Goal: Transaction & Acquisition: Purchase product/service

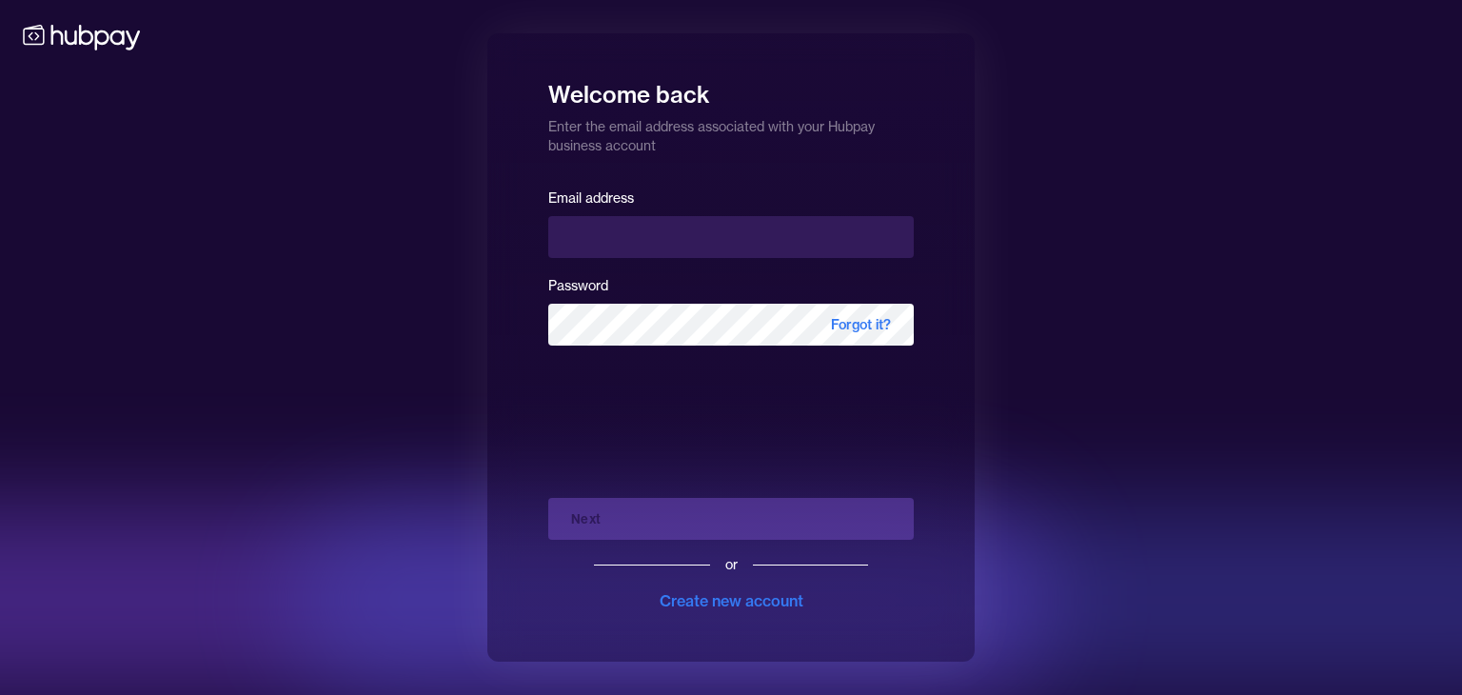
click at [643, 233] on input "email" at bounding box center [731, 237] width 366 height 42
type input "**********"
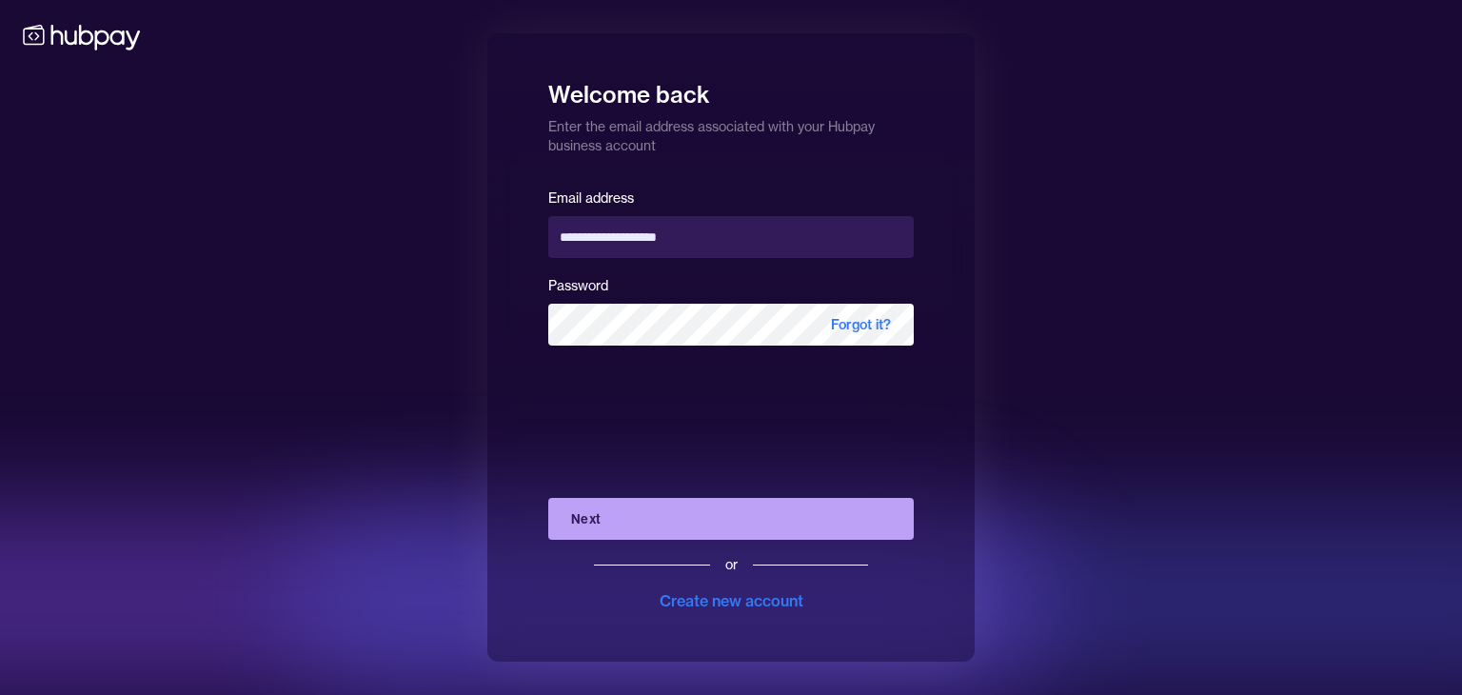
click at [674, 507] on button "Next" at bounding box center [731, 519] width 366 height 42
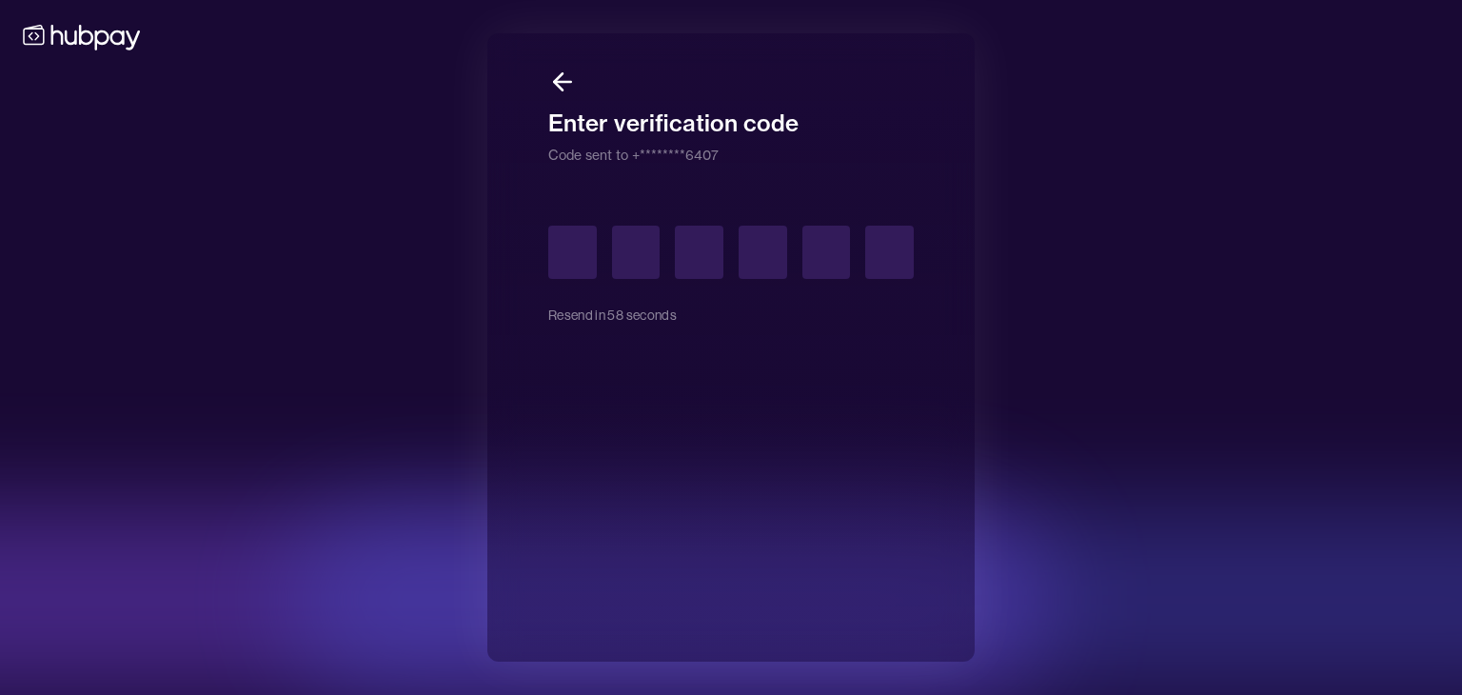
click at [575, 256] on input "text" at bounding box center [572, 252] width 49 height 53
type input "*"
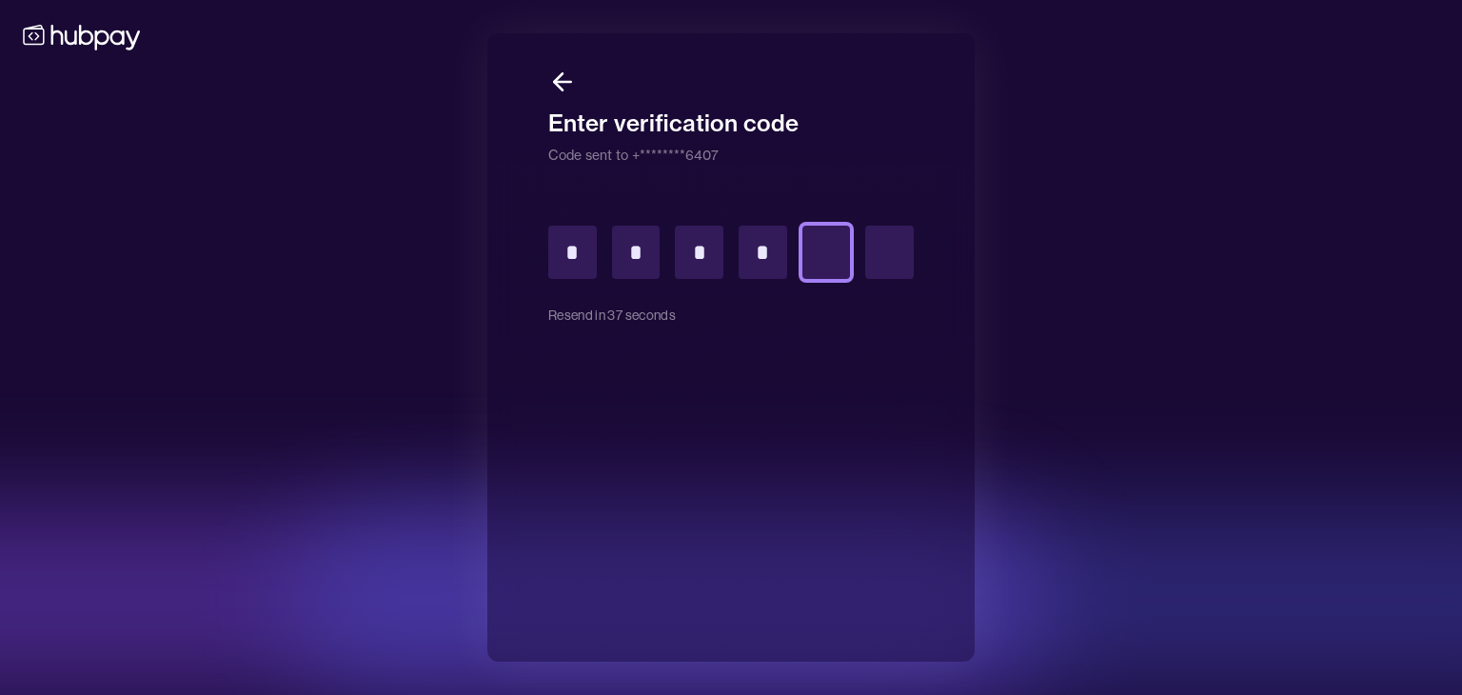
type input "*"
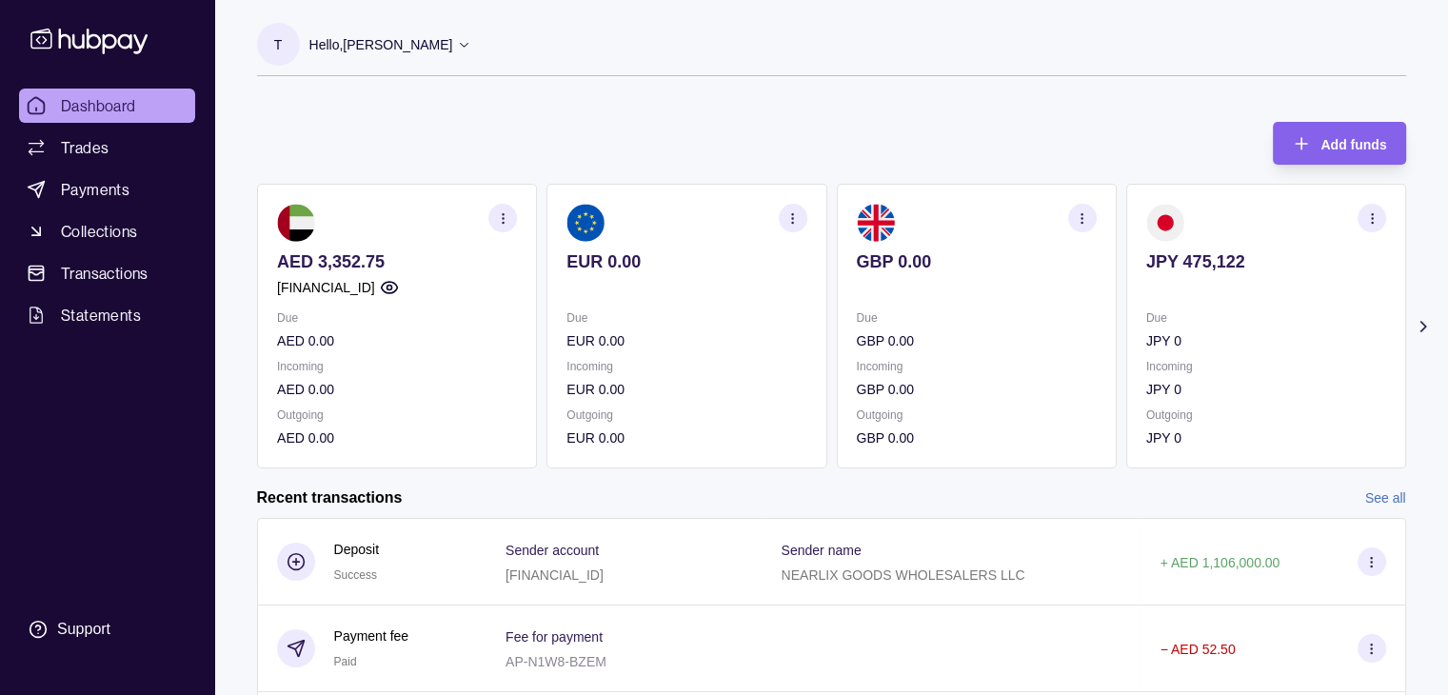
click at [714, 106] on div "Add funds AED 3,352.75 [FINANCIAL_ID] Due AED 0.00 Incoming AED 0.00 Outgoing A…" at bounding box center [831, 286] width 1149 height 366
click at [72, 144] on span "Trades" at bounding box center [85, 147] width 48 height 23
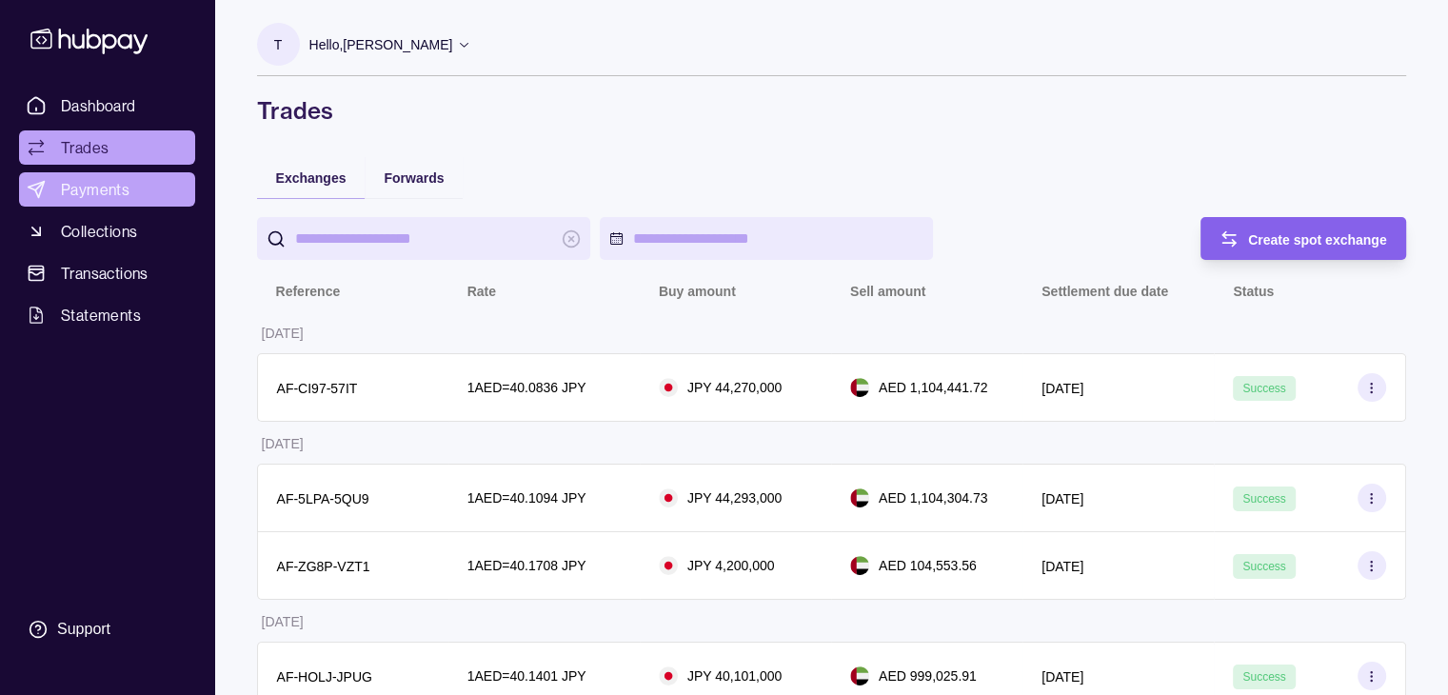
click at [80, 191] on span "Payments" at bounding box center [95, 189] width 69 height 23
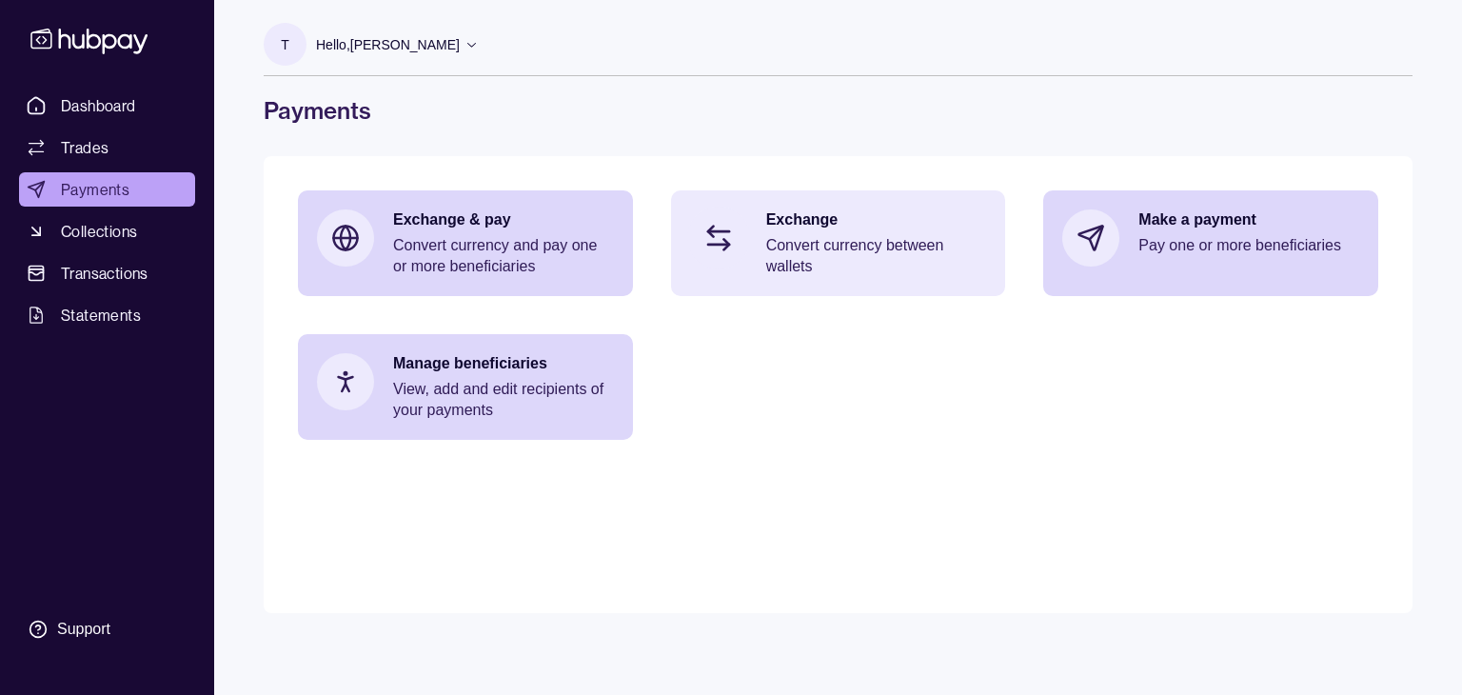
click at [807, 256] on p "Convert currency between wallets" at bounding box center [876, 256] width 221 height 42
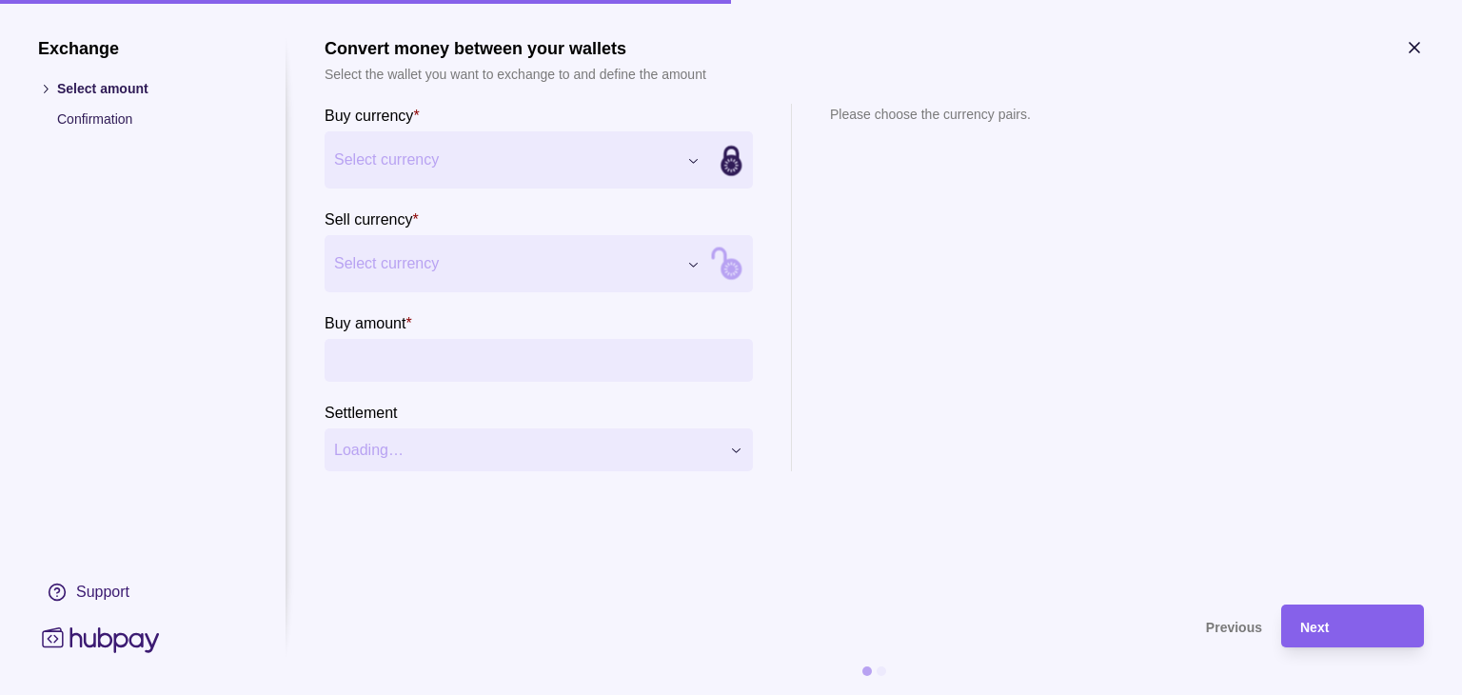
click at [690, 694] on div "Exchange Select amount Confirmation Support Convert money between your wallets …" at bounding box center [731, 695] width 1462 height 0
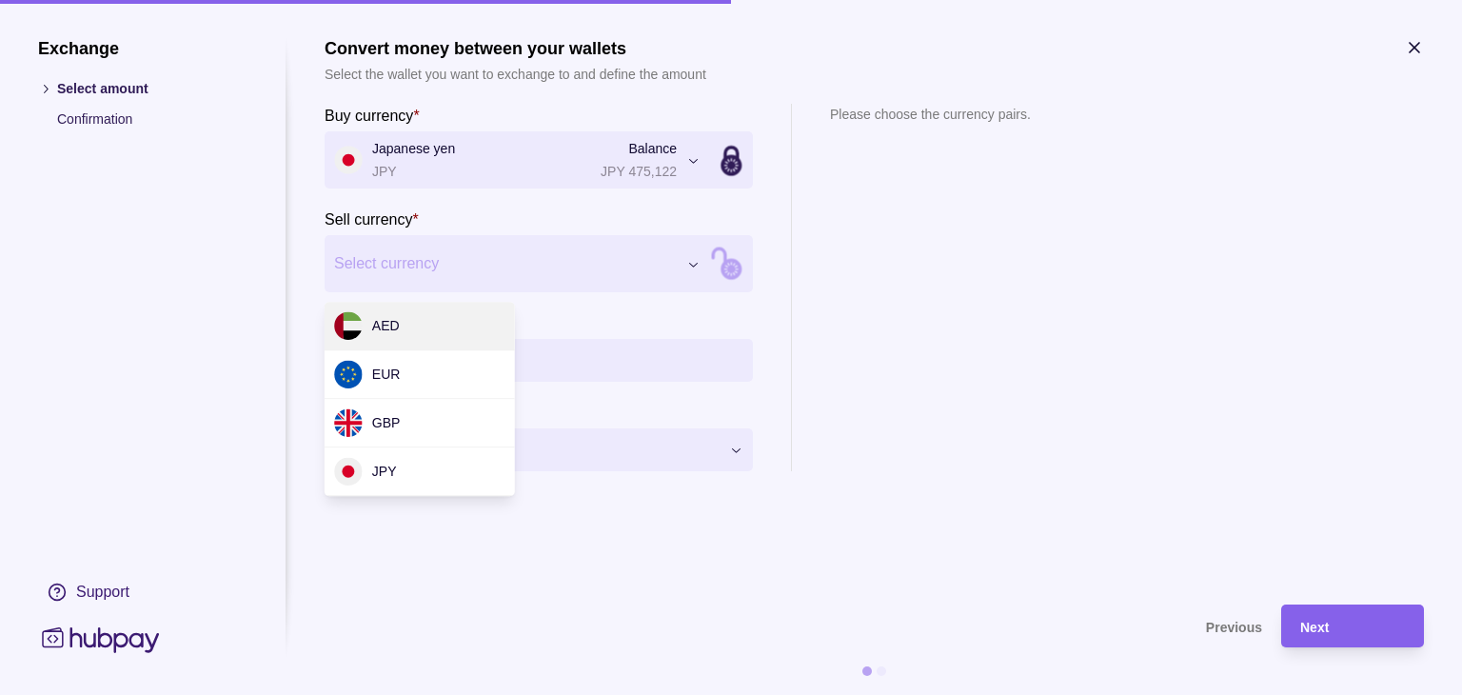
click at [522, 694] on div "Exchange Select amount Confirmation Support Convert money between your wallets …" at bounding box center [731, 695] width 1462 height 0
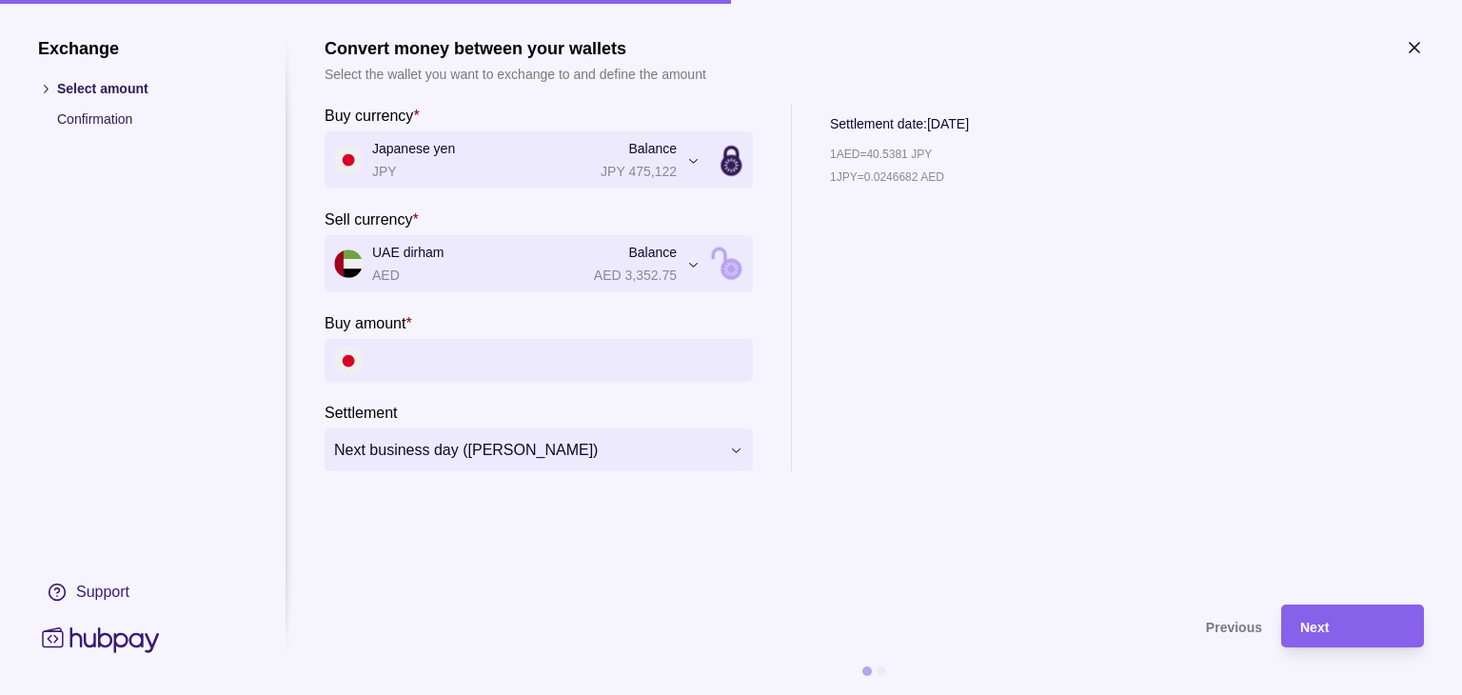
click at [581, 356] on input "Buy amount *" at bounding box center [557, 360] width 371 height 43
click at [586, 694] on div "**********" at bounding box center [731, 695] width 1462 height 0
click at [454, 363] on input "Buy amount *" at bounding box center [557, 360] width 371 height 43
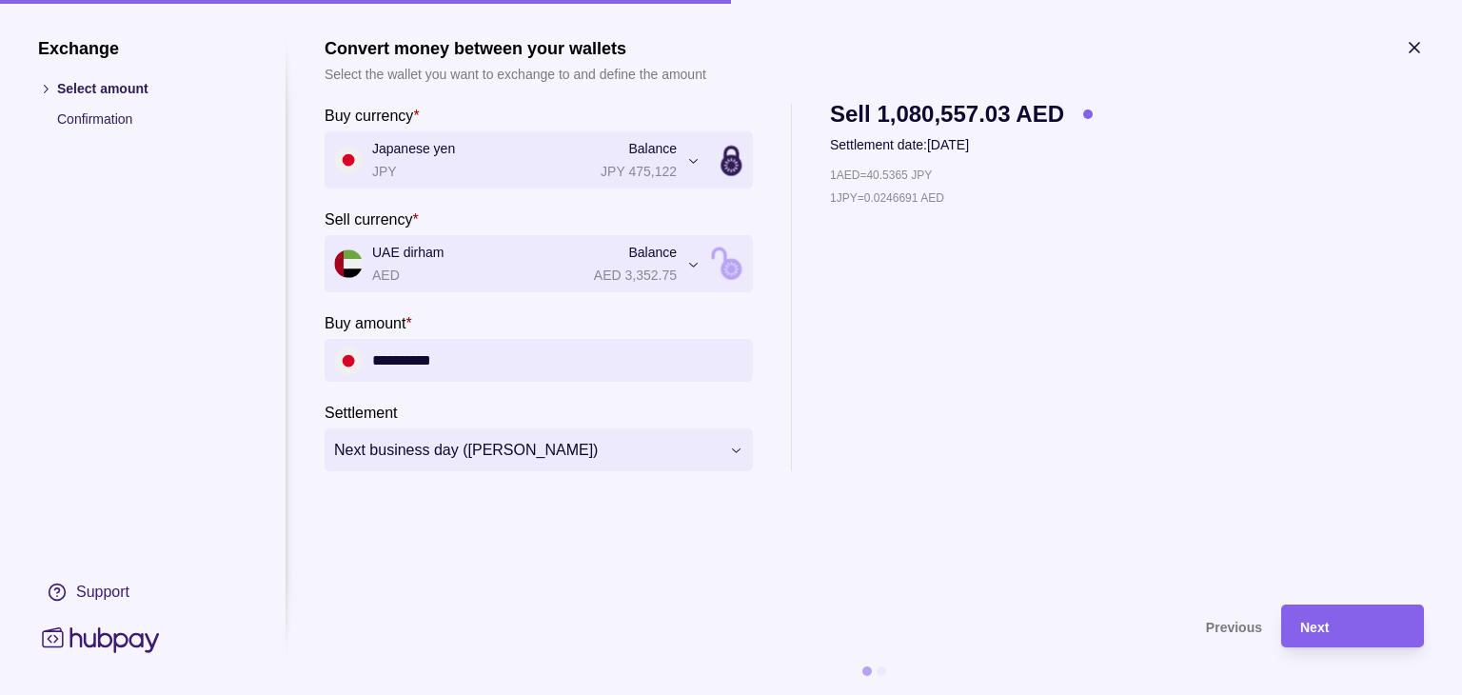
type input "**********"
click at [991, 401] on div "1 AED = 40.5365 JPY 1 JPY = 0.0246691 AED" at bounding box center [961, 318] width 263 height 307
click at [1319, 637] on div "Next" at bounding box center [1338, 626] width 133 height 43
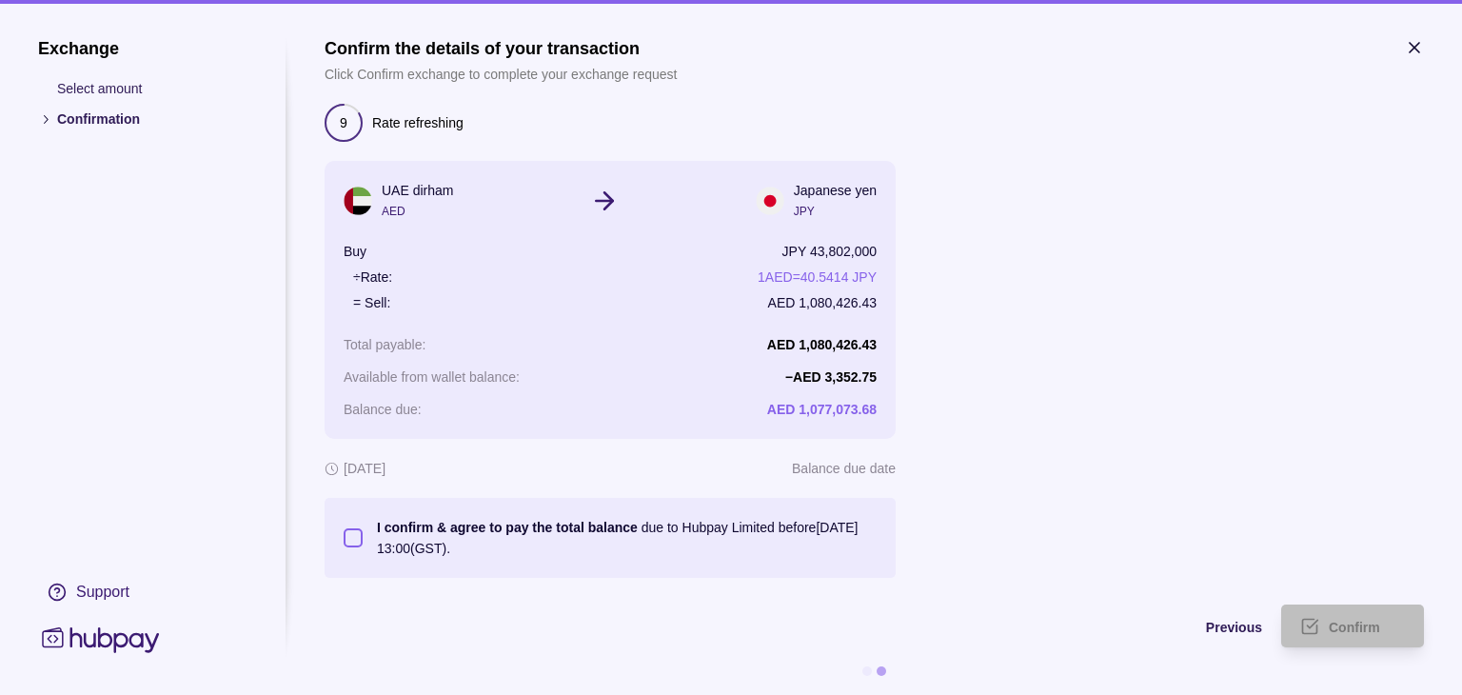
click at [355, 535] on button "I confirm & agree to pay the total balance due to Hubpay Limited before [DATE] …" at bounding box center [353, 537] width 19 height 19
click at [1365, 631] on span "Confirm" at bounding box center [1354, 627] width 51 height 15
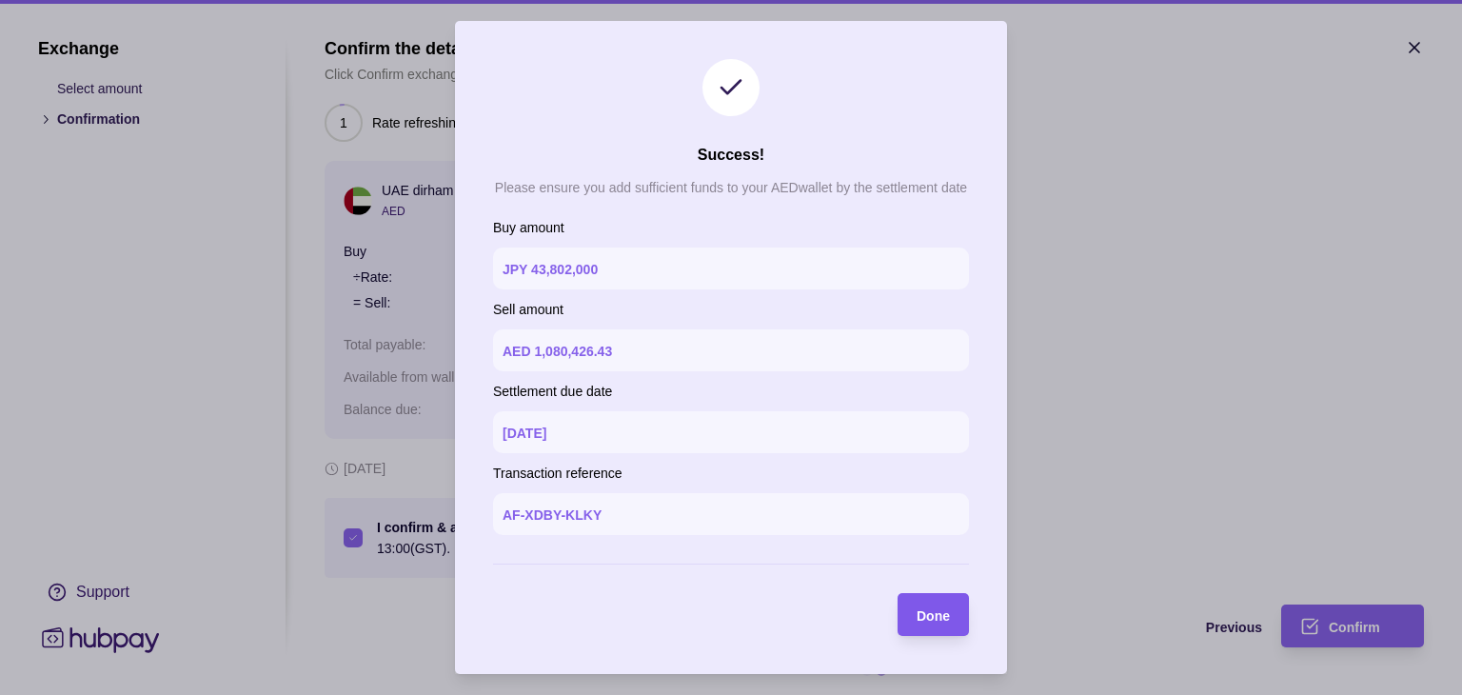
click at [935, 612] on span "Done" at bounding box center [933, 615] width 33 height 15
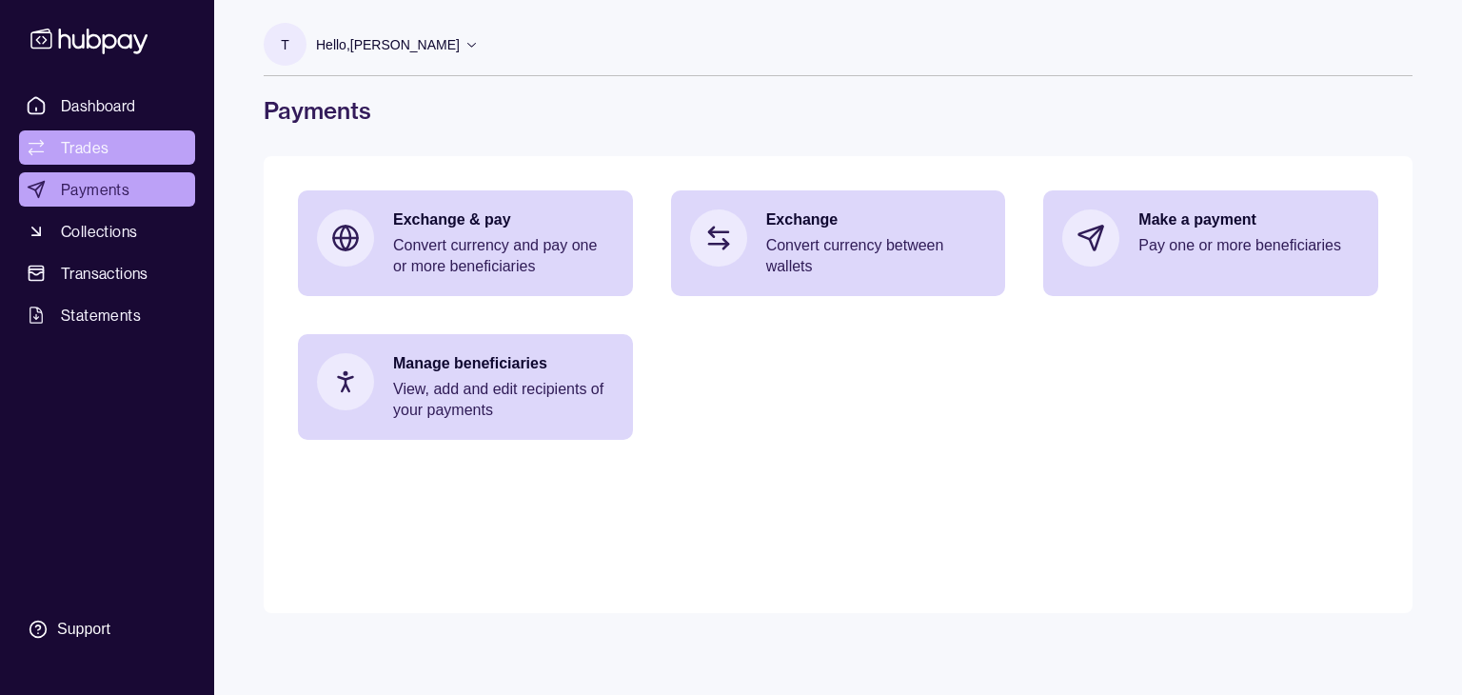
click at [76, 142] on span "Trades" at bounding box center [85, 147] width 48 height 23
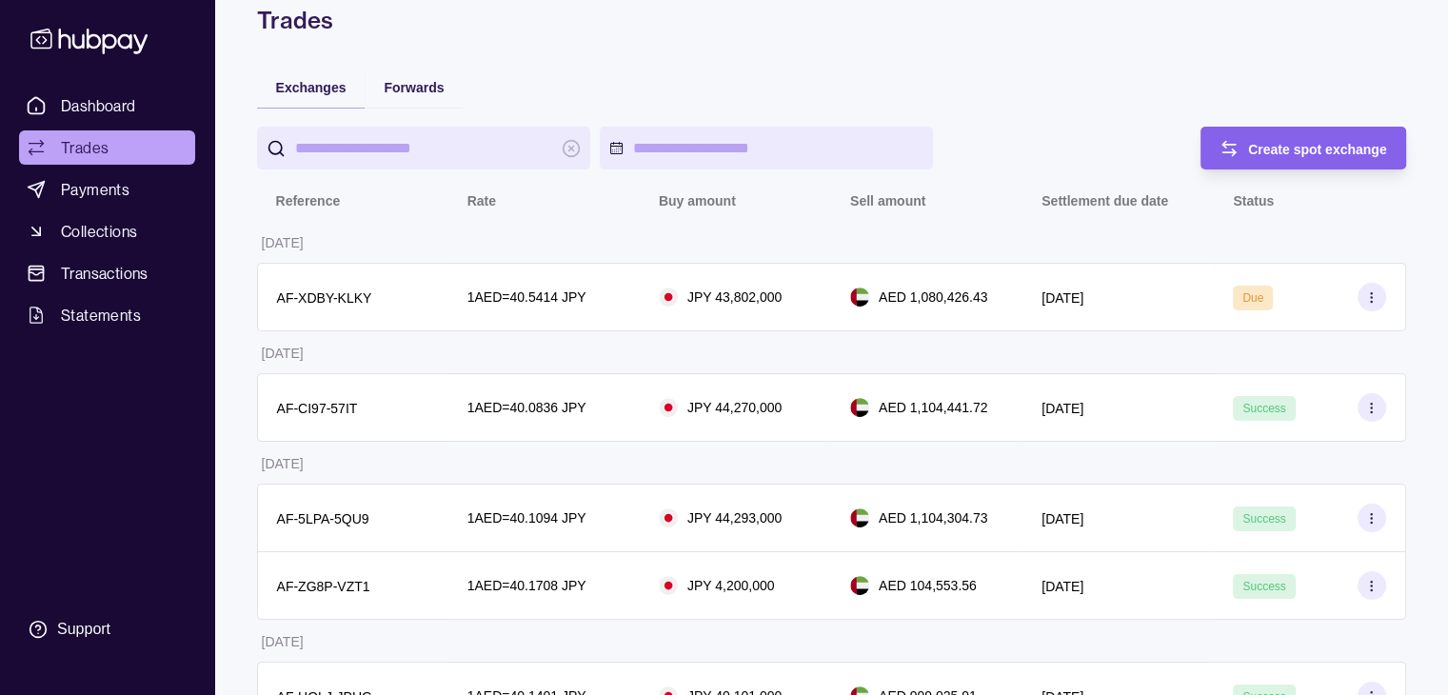
scroll to position [95, 0]
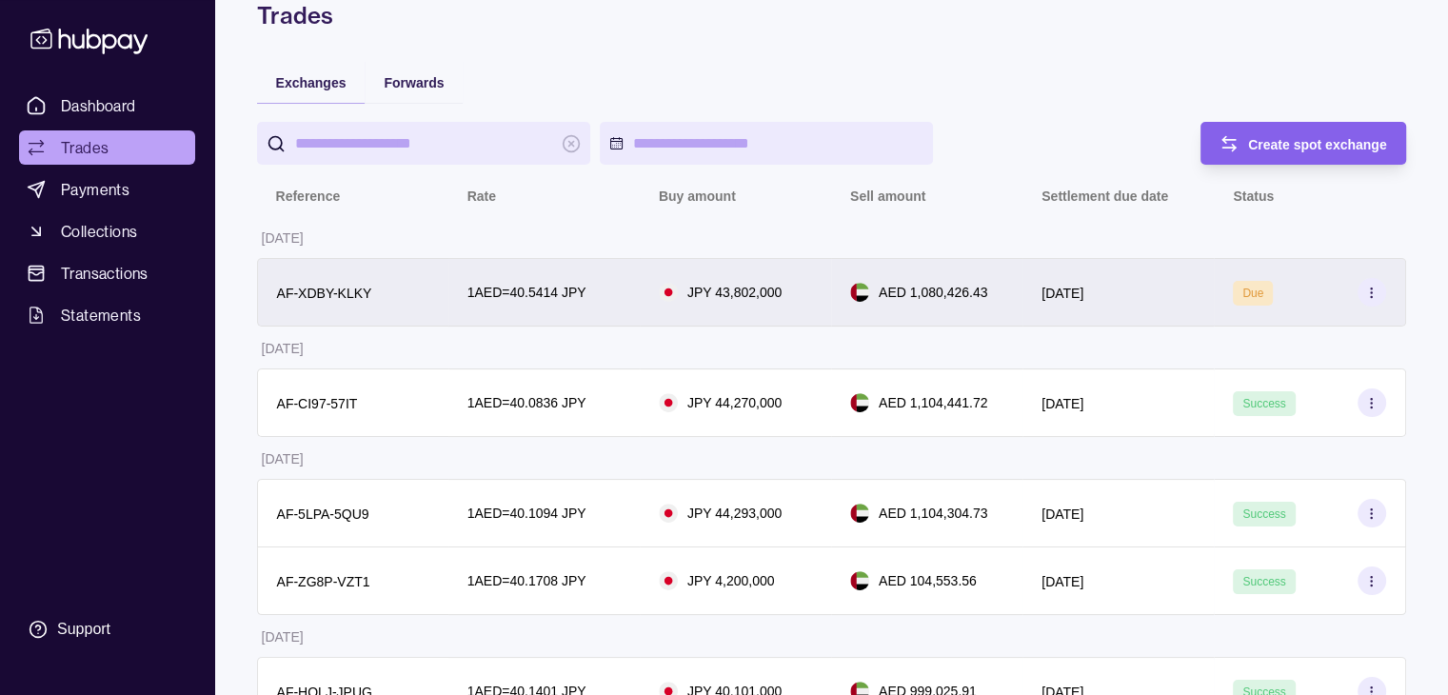
click at [1156, 285] on div "[DATE]" at bounding box center [1117, 292] width 153 height 23
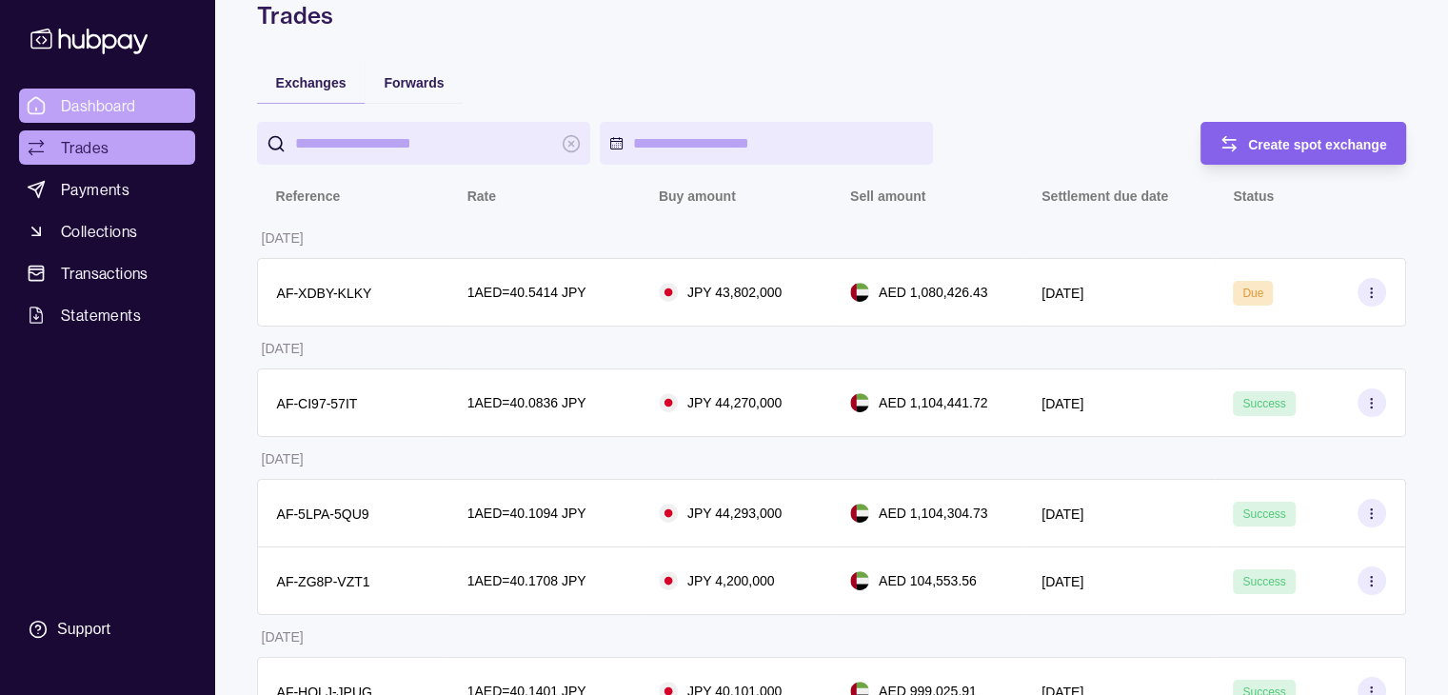
click at [69, 103] on html "Dashboard Trades Payments Collections Transactions Statements Support T Hello, …" at bounding box center [724, 668] width 1448 height 1527
